Goal: Task Accomplishment & Management: Use online tool/utility

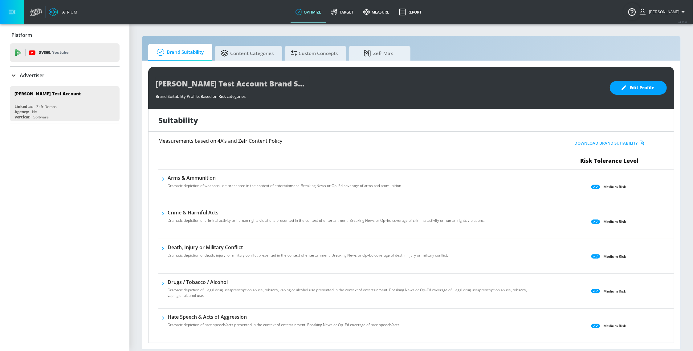
drag, startPoint x: 348, startPoint y: 19, endPoint x: 217, endPoint y: 35, distance: 131.6
click at [347, 19] on link "Target" at bounding box center [342, 12] width 32 height 22
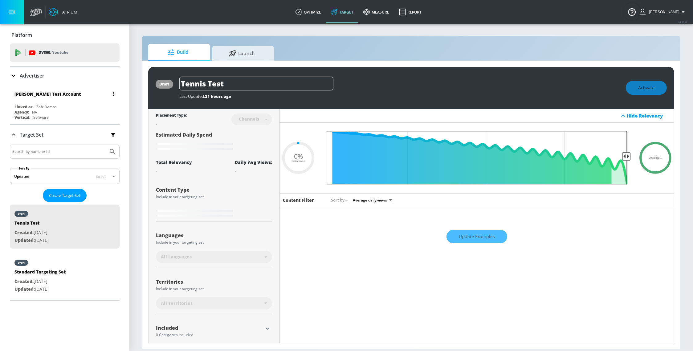
type input "0.05"
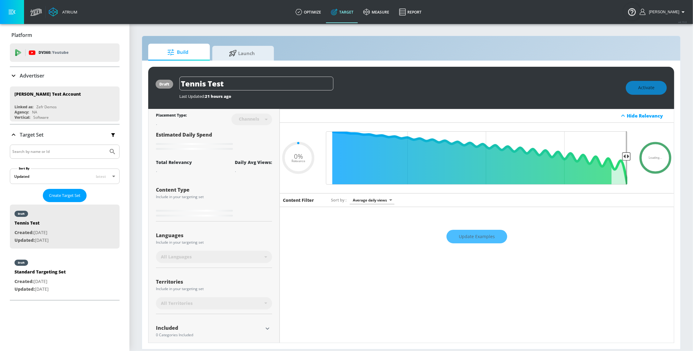
click at [43, 77] on p "Advertiser" at bounding box center [32, 75] width 25 height 7
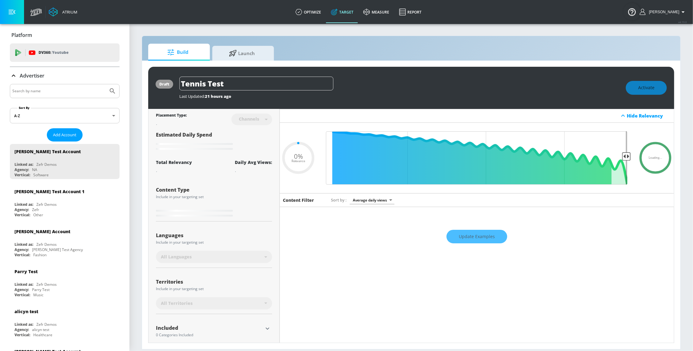
click at [42, 91] on input "Search by name" at bounding box center [58, 91] width 93 height 8
type input "v"
type input "cbs"
click at [106, 84] on button "Submit Search" at bounding box center [113, 91] width 14 height 14
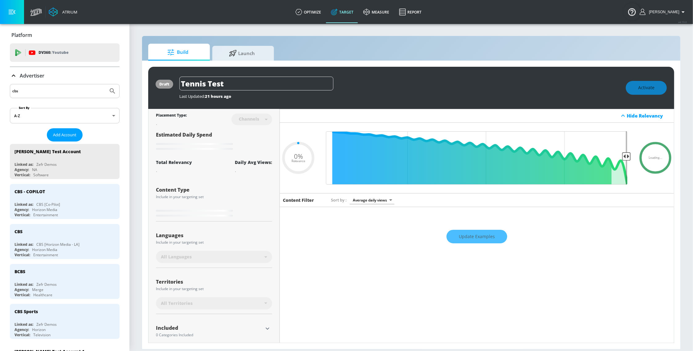
type input "0.22"
